Goal: Task Accomplishment & Management: Manage account settings

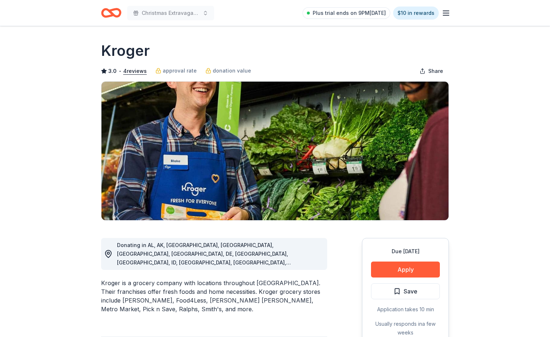
scroll to position [540, 0]
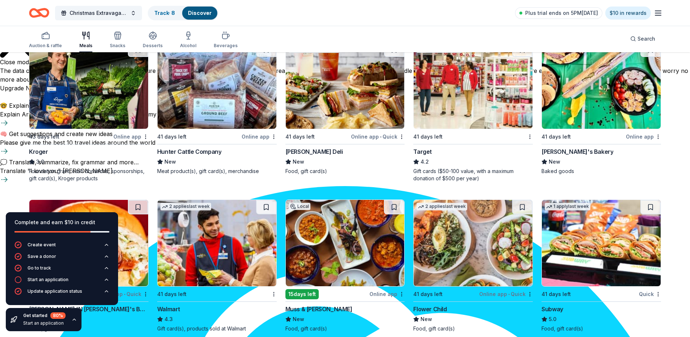
scroll to position [362, 0]
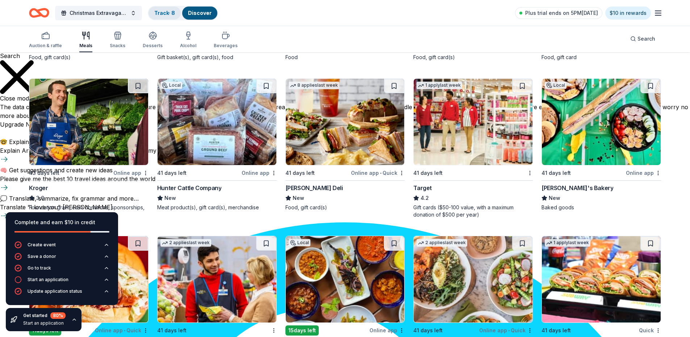
click at [157, 11] on link "Track · 8" at bounding box center [164, 13] width 21 height 6
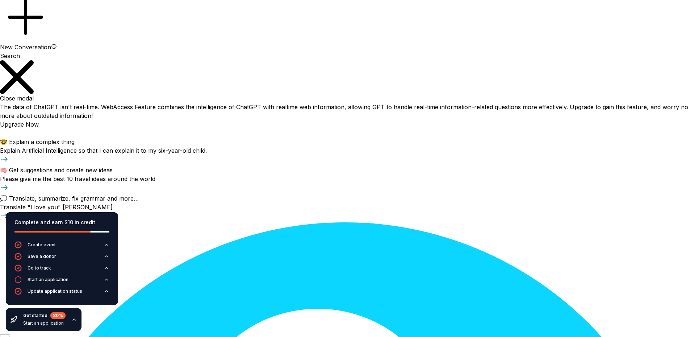
scroll to position [0, 0]
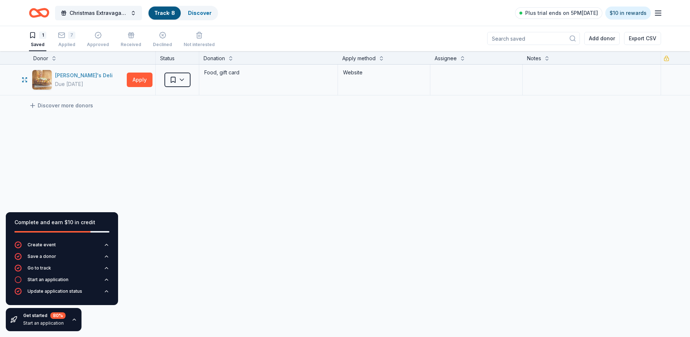
drag, startPoint x: 91, startPoint y: 76, endPoint x: 52, endPoint y: 75, distance: 38.8
click at [52, 75] on div "Jason's Deli Due in 41 days" at bounding box center [78, 80] width 92 height 20
click at [67, 42] on div "Applied" at bounding box center [66, 45] width 17 height 6
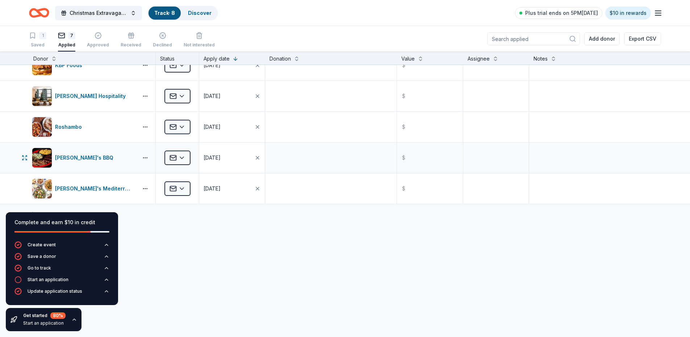
scroll to position [80, 0]
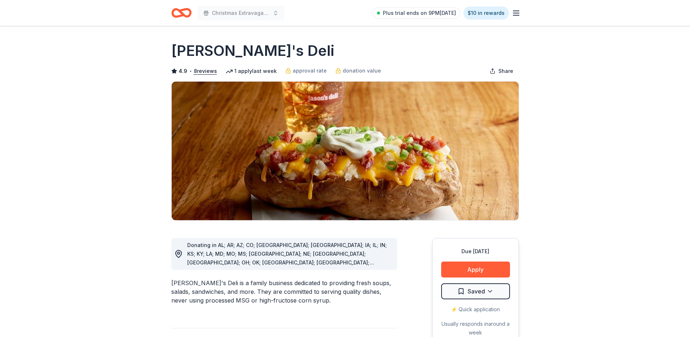
scroll to position [540, 0]
drag, startPoint x: 268, startPoint y: 47, endPoint x: 170, endPoint y: 43, distance: 97.5
drag, startPoint x: 438, startPoint y: 47, endPoint x: 424, endPoint y: 42, distance: 14.7
click at [438, 47] on div "Jason's Deli" at bounding box center [345, 51] width 348 height 20
